Goal: Complete application form: Complete application form

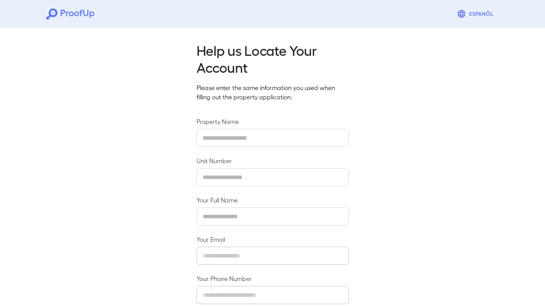
type input "**********"
type input "*****"
type input "**********"
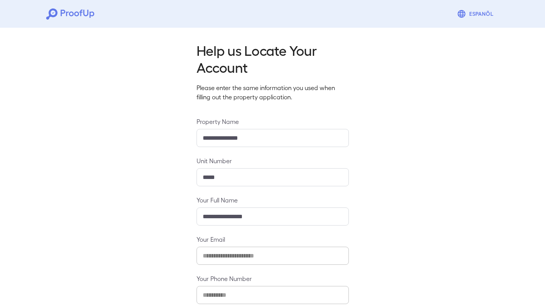
scroll to position [42, 0]
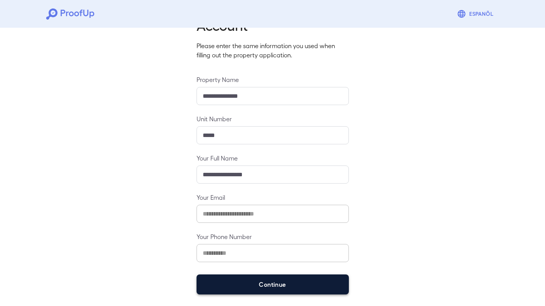
click at [259, 277] on button "Continue" at bounding box center [273, 284] width 152 height 20
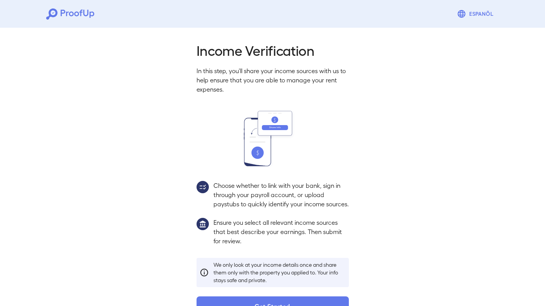
scroll to position [32, 0]
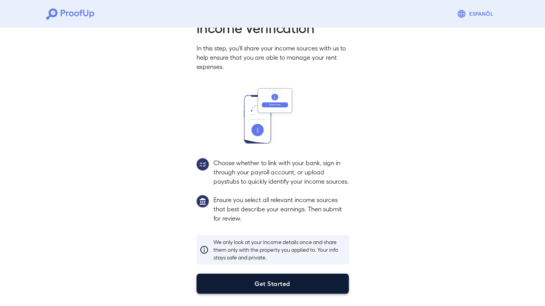
click at [258, 281] on button "Get Started" at bounding box center [273, 283] width 152 height 20
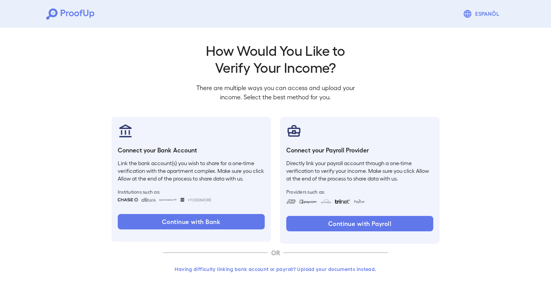
click at [263, 270] on button "Having difficulty linking bank account or payroll? Upload your documents instea…" at bounding box center [275, 269] width 225 height 14
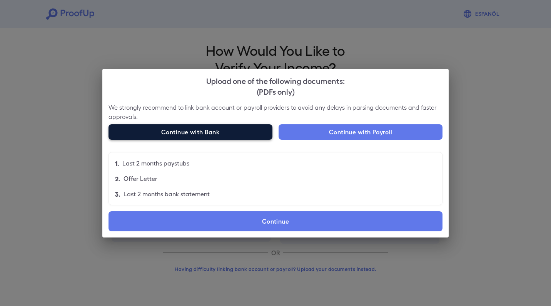
click at [210, 132] on button "Continue with Bank" at bounding box center [190, 131] width 164 height 15
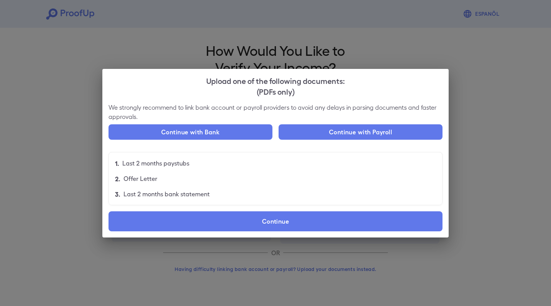
click at [370, 46] on div "Upload one of the following documents: (PDFs only) We strongly recommend to lin…" at bounding box center [275, 153] width 551 height 306
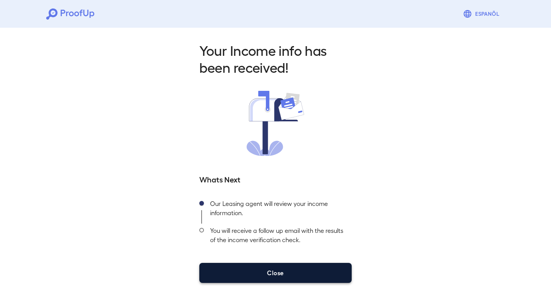
click at [259, 274] on button "Close" at bounding box center [275, 273] width 152 height 20
click at [272, 263] on div "Your Income info has been received! Whats Next Our Leasing agent will review yo…" at bounding box center [275, 162] width 171 height 241
click at [265, 276] on button "Close" at bounding box center [275, 273] width 152 height 20
click at [265, 278] on button "Close" at bounding box center [275, 273] width 152 height 20
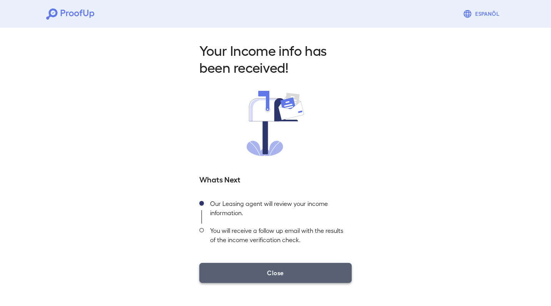
click at [265, 278] on button "Close" at bounding box center [275, 273] width 152 height 20
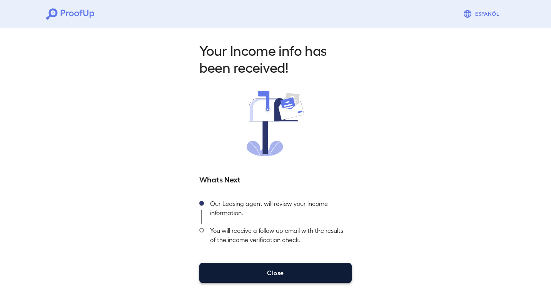
click at [265, 279] on button "Close" at bounding box center [275, 273] width 152 height 20
click at [271, 270] on button "Close" at bounding box center [275, 273] width 152 height 20
click at [271, 269] on button "Close" at bounding box center [275, 273] width 152 height 20
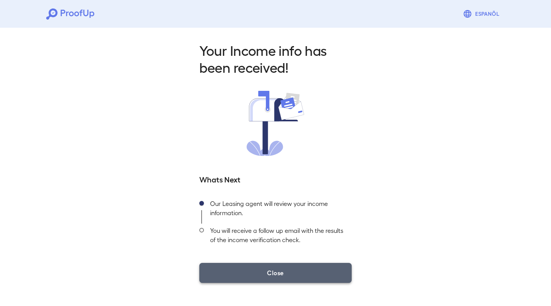
click at [271, 269] on button "Close" at bounding box center [275, 273] width 152 height 20
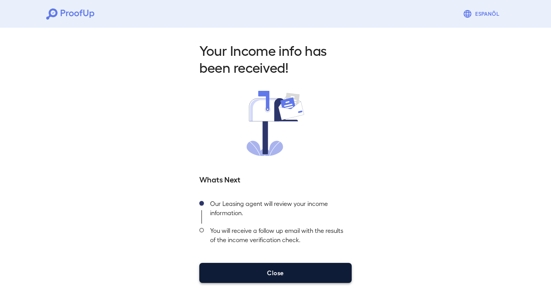
click at [271, 269] on button "Close" at bounding box center [275, 273] width 152 height 20
